Goal: Transaction & Acquisition: Purchase product/service

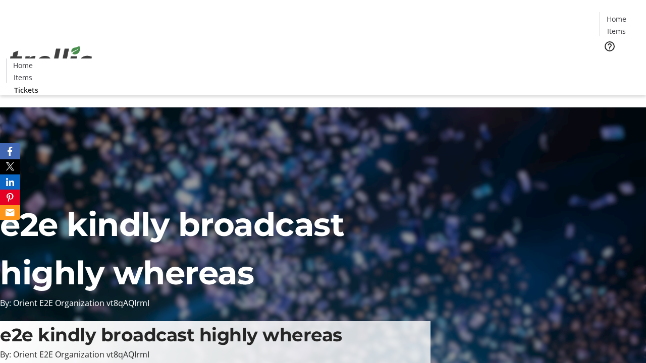
click at [607, 59] on span "Tickets" at bounding box center [619, 64] width 24 height 11
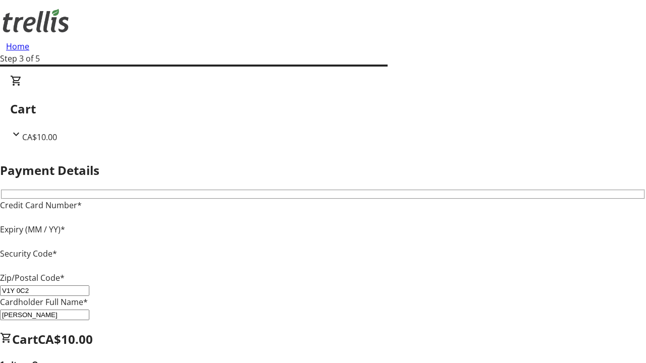
type input "V1Y 0C2"
